Goal: Task Accomplishment & Management: Manage account settings

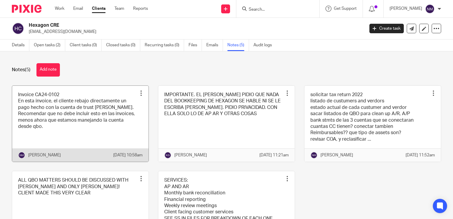
click at [82, 123] on link at bounding box center [80, 124] width 136 height 76
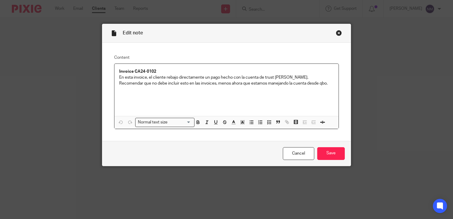
click at [174, 72] on p "Invoice CA24-0102" at bounding box center [226, 71] width 215 height 6
click at [336, 151] on input "Save" at bounding box center [331, 153] width 28 height 13
